Goal: Task Accomplishment & Management: Manage account settings

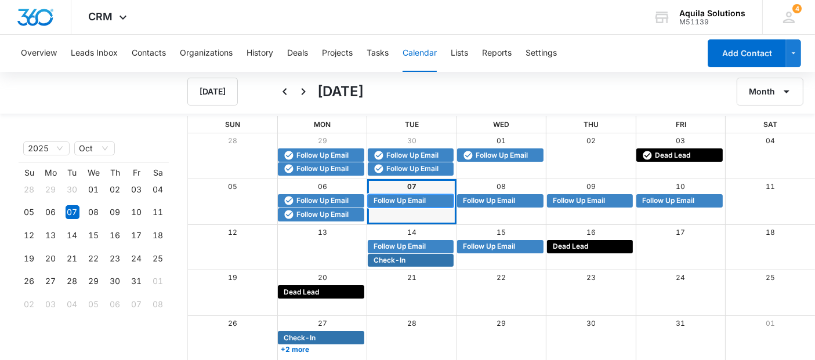
click at [401, 201] on span "Follow Up Email" at bounding box center [400, 201] width 52 height 10
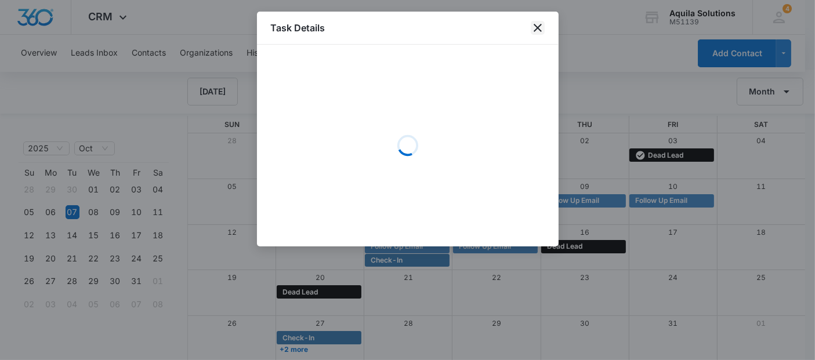
click at [533, 30] on icon "close" at bounding box center [538, 28] width 14 height 14
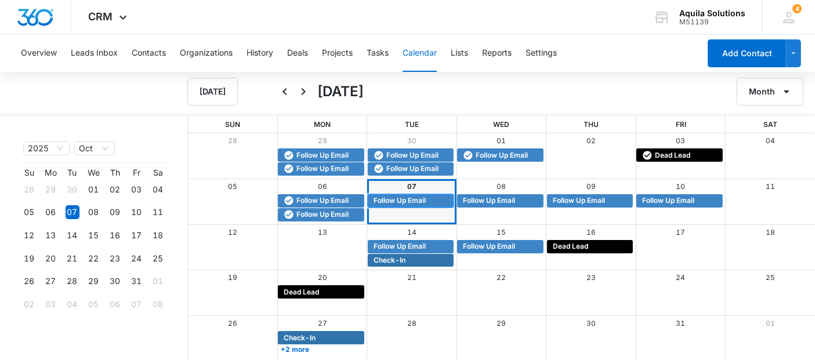
click at [412, 198] on span "Follow Up Email" at bounding box center [400, 201] width 52 height 10
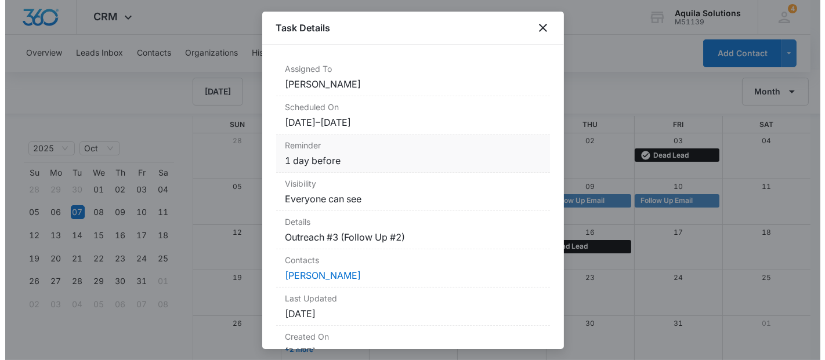
scroll to position [155, 0]
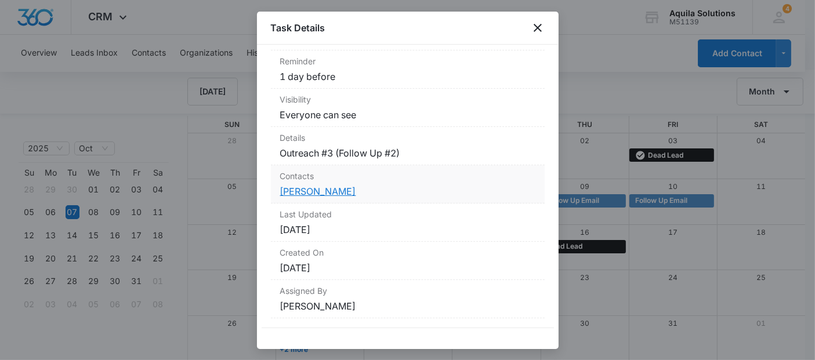
click at [337, 194] on link "Shashi Marulappa" at bounding box center [318, 192] width 76 height 12
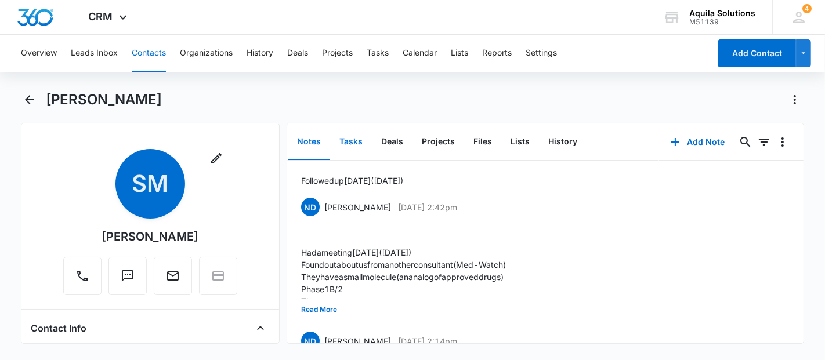
click at [349, 139] on button "Tasks" at bounding box center [351, 142] width 42 height 36
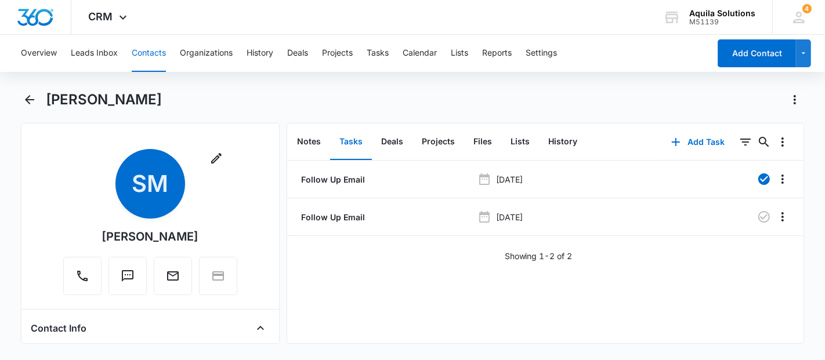
click at [535, 308] on div "Follow Up Email Sep 30, 2025 Follow Up Email Oct 7, 2025 Showing 1-2 of 2" at bounding box center [545, 252] width 517 height 183
click at [776, 215] on icon "Overflow Menu" at bounding box center [783, 217] width 14 height 14
click at [734, 245] on div "Edit" at bounding box center [742, 249] width 24 height 8
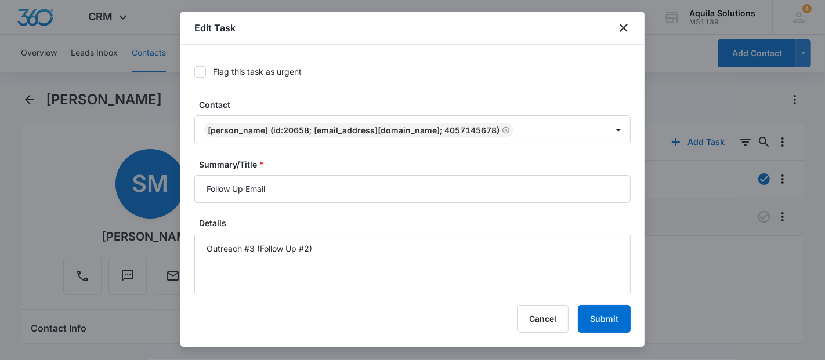
type input "Oct 7, 2025"
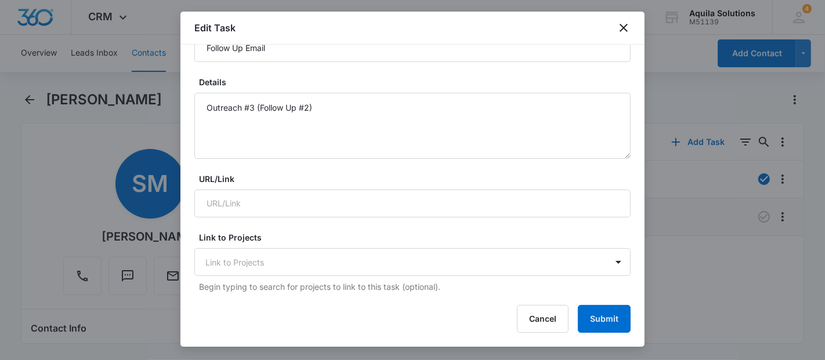
scroll to position [139, 0]
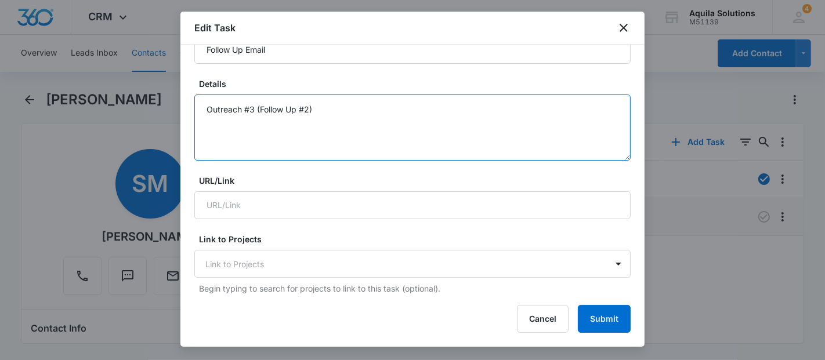
click at [252, 111] on textarea "Outreach #3 (Follow Up #2)" at bounding box center [412, 128] width 436 height 66
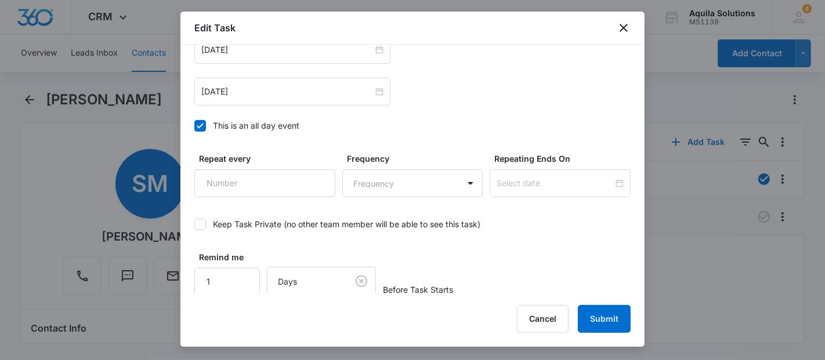
scroll to position [0, 0]
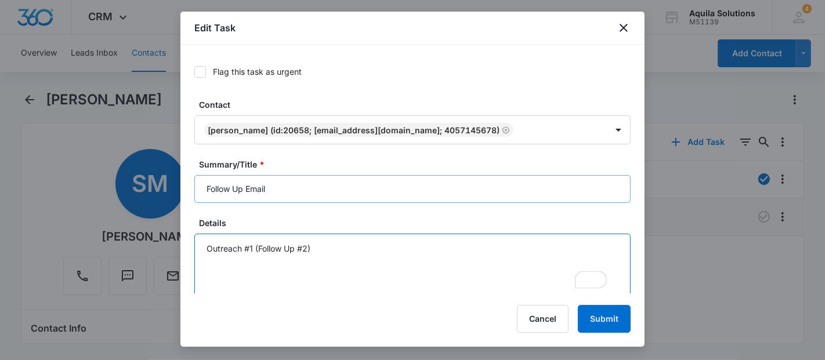
type textarea "Outreach #1 (Follow Up #2)"
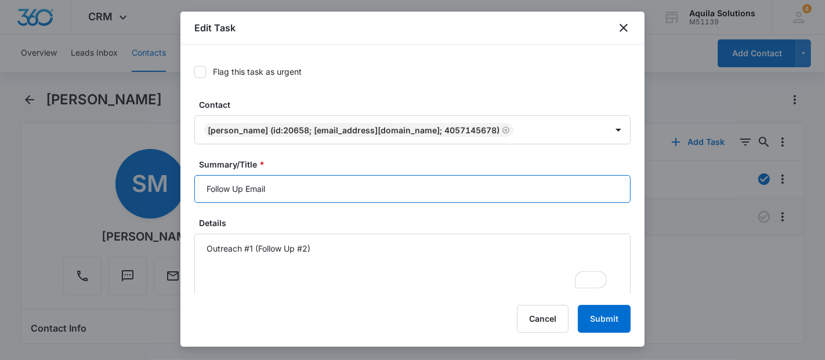
click at [350, 184] on input "Follow Up Email" at bounding box center [412, 189] width 436 height 28
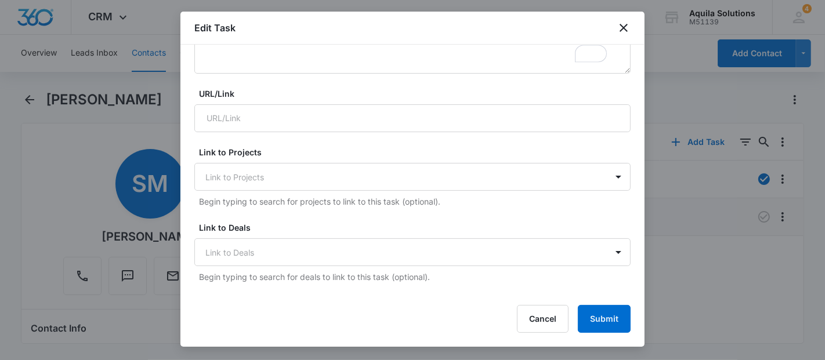
scroll to position [354, 0]
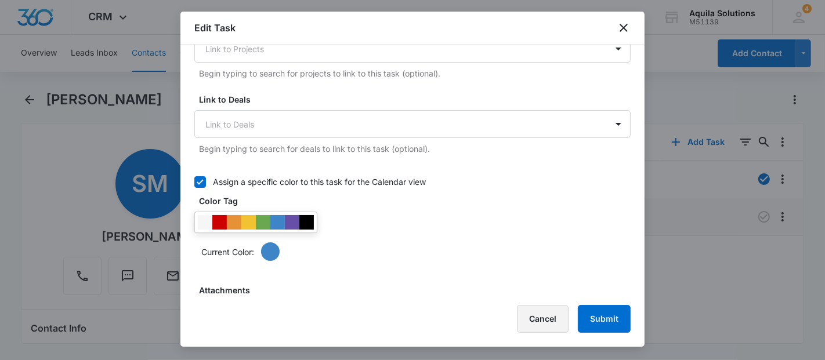
click at [537, 313] on button "Cancel" at bounding box center [543, 319] width 52 height 28
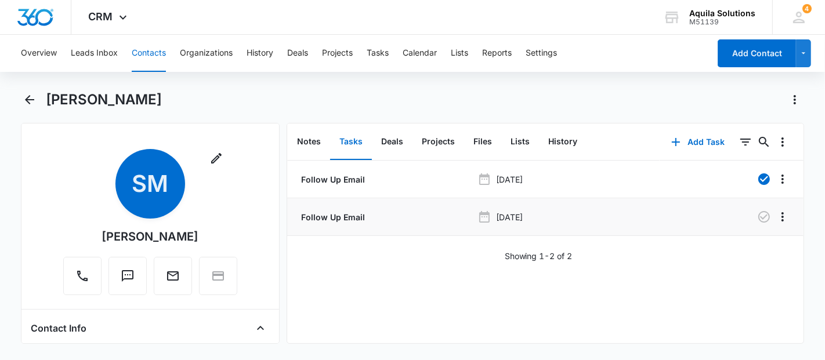
scroll to position [351, 0]
click at [776, 213] on icon "Overflow Menu" at bounding box center [783, 217] width 14 height 14
click at [732, 267] on div "Delete" at bounding box center [742, 266] width 24 height 8
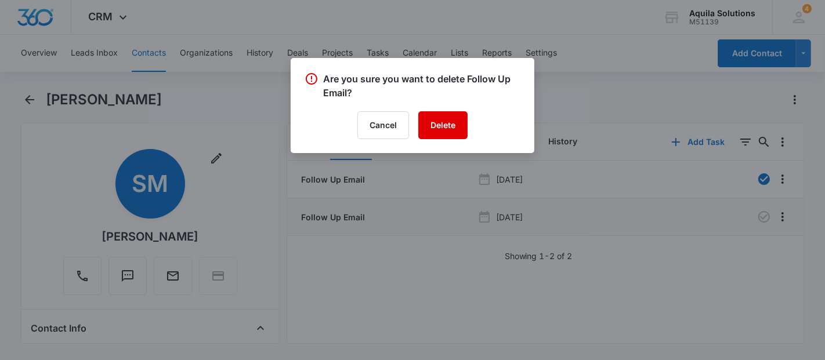
click at [451, 127] on button "Delete" at bounding box center [442, 125] width 49 height 28
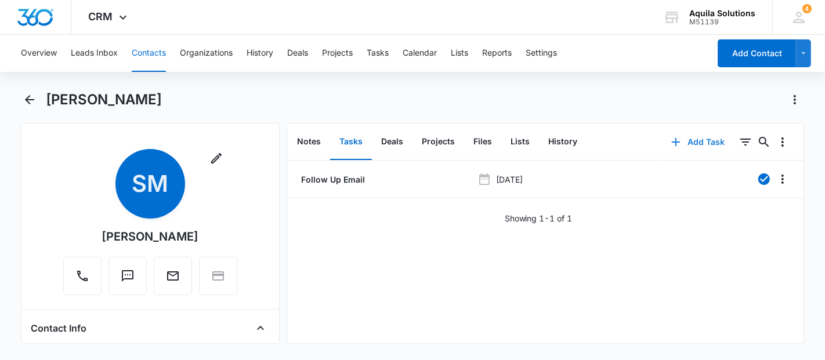
click at [672, 143] on icon "button" at bounding box center [676, 142] width 8 height 8
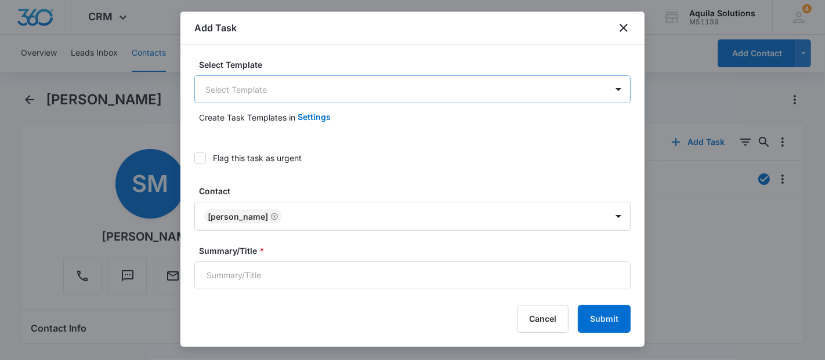
click at [263, 84] on body "CRM Apps Reputation Websites Forms CRM Email Social Payments POS Content Ads In…" at bounding box center [412, 180] width 825 height 360
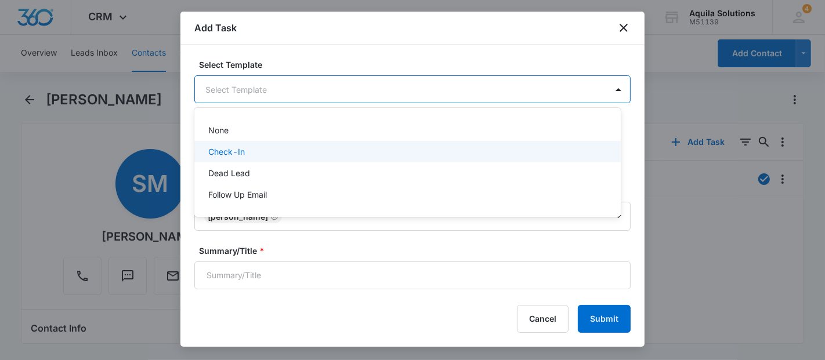
click at [254, 148] on div "Check-In" at bounding box center [406, 152] width 396 height 12
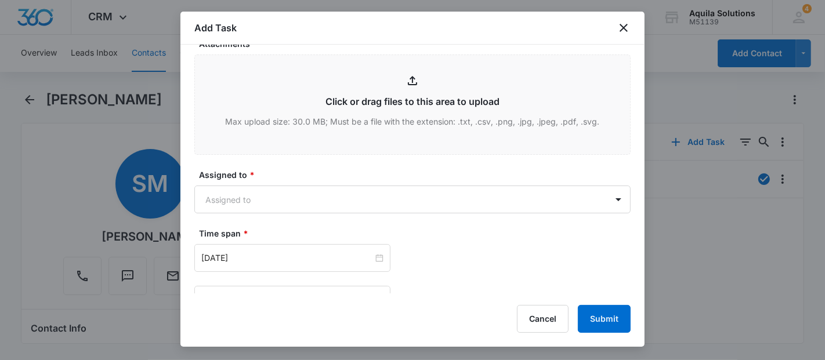
scroll to position [623, 0]
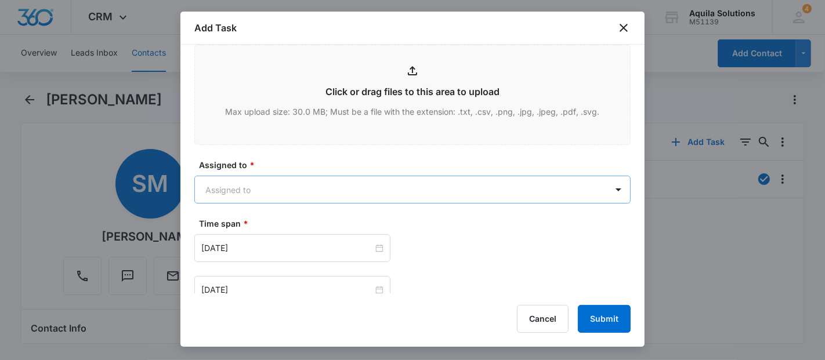
click at [293, 186] on body "CRM Apps Reputation Websites Forms CRM Email Social Payments POS Content Ads In…" at bounding box center [412, 180] width 825 height 360
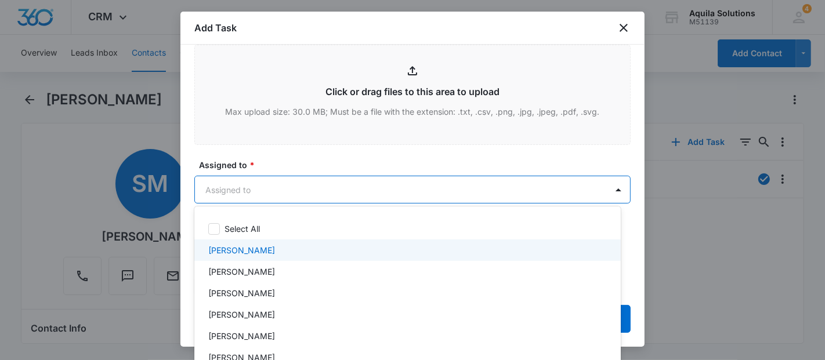
scroll to position [48, 0]
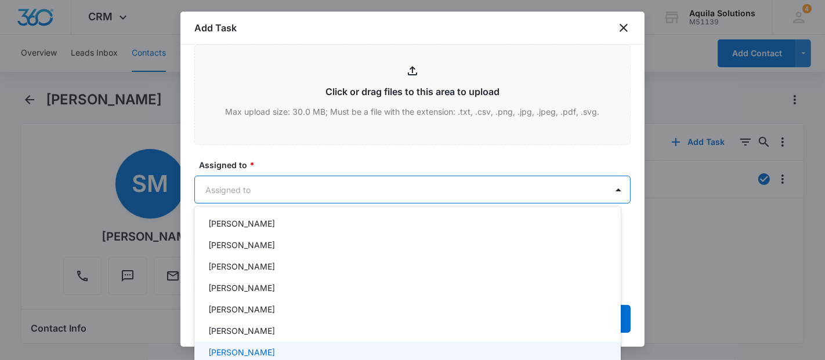
click at [252, 347] on p "[PERSON_NAME]" at bounding box center [241, 352] width 67 height 12
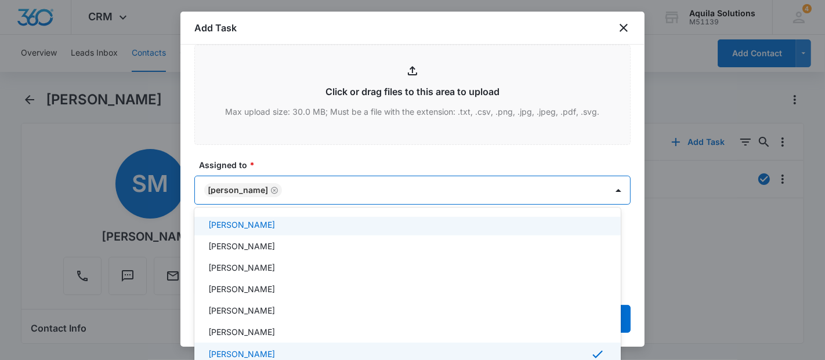
click at [306, 167] on div at bounding box center [412, 180] width 825 height 360
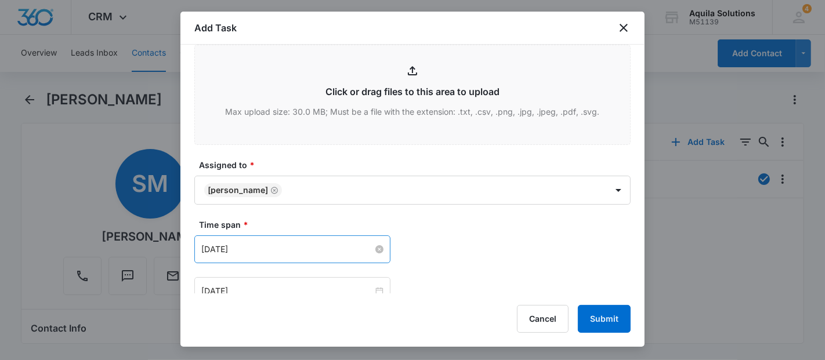
click at [261, 246] on input "Aug 28, 2025" at bounding box center [287, 249] width 172 height 13
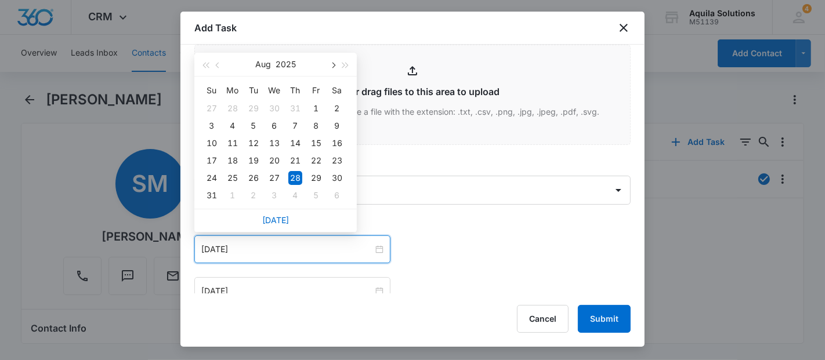
click at [332, 61] on button "button" at bounding box center [332, 64] width 13 height 23
type input "Oct 27, 2025"
click at [235, 174] on div "27" at bounding box center [233, 178] width 14 height 14
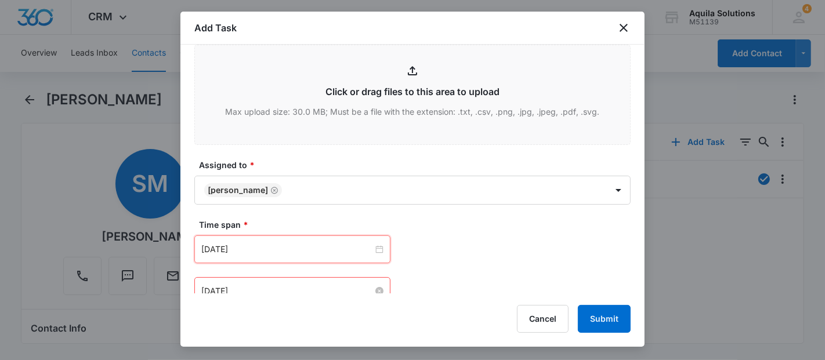
click at [336, 285] on input "Aug 28, 2025" at bounding box center [287, 291] width 172 height 13
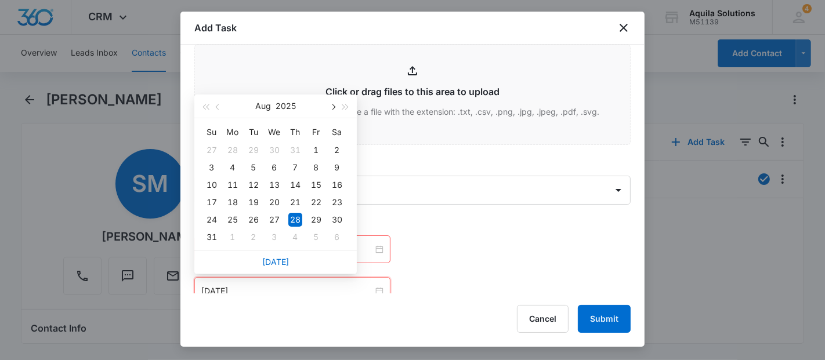
click at [335, 107] on span "button" at bounding box center [333, 107] width 6 height 6
type input "Oct 27, 2025"
click at [234, 216] on div "27" at bounding box center [233, 220] width 14 height 14
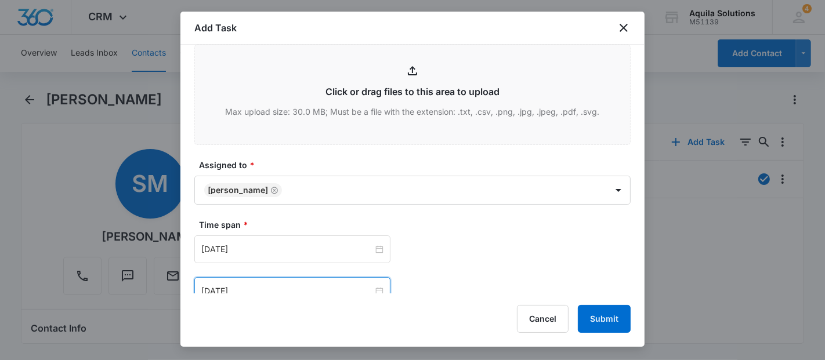
click at [425, 241] on div "Oct 27, 2025 Oct 2025 Su Mo Tu We Th Fr Sa 28 29 30 1 2 3 4 5 6 7 8 9 10 11 12 …" at bounding box center [412, 250] width 436 height 28
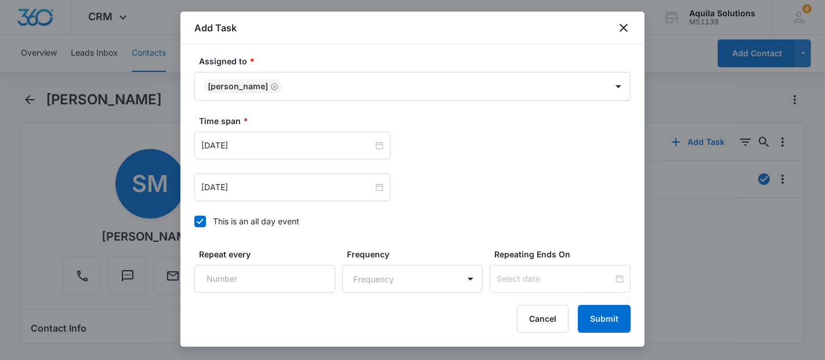
scroll to position [823, 0]
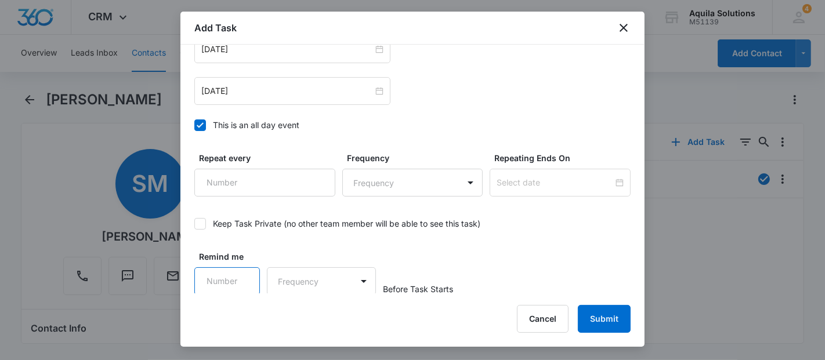
click at [240, 273] on input "Remind me" at bounding box center [227, 281] width 66 height 28
type input "1"
click at [240, 276] on input "1" at bounding box center [227, 281] width 66 height 28
click at [289, 283] on body "CRM Apps Reputation Websites Forms CRM Email Social Payments POS Content Ads In…" at bounding box center [412, 180] width 825 height 360
click at [301, 320] on div "Days" at bounding box center [317, 320] width 77 height 12
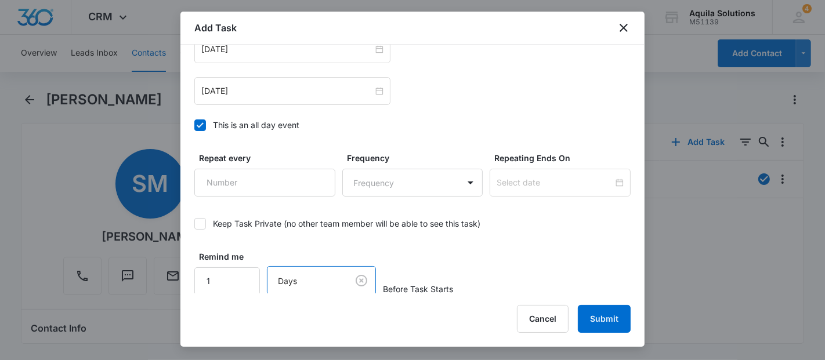
click at [596, 320] on button "Submit" at bounding box center [604, 319] width 53 height 28
